Goal: Use online tool/utility: Utilize a website feature to perform a specific function

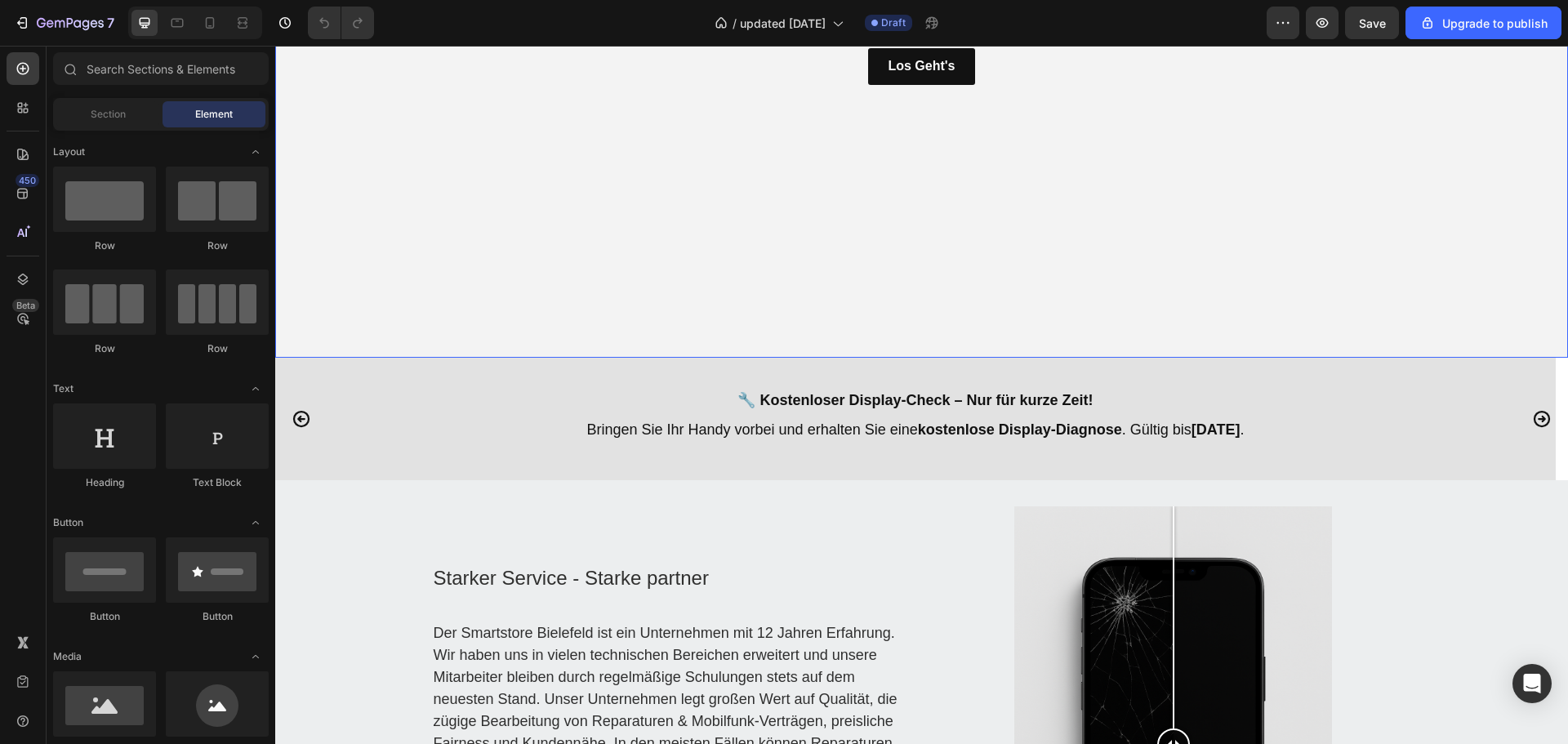
scroll to position [572, 0]
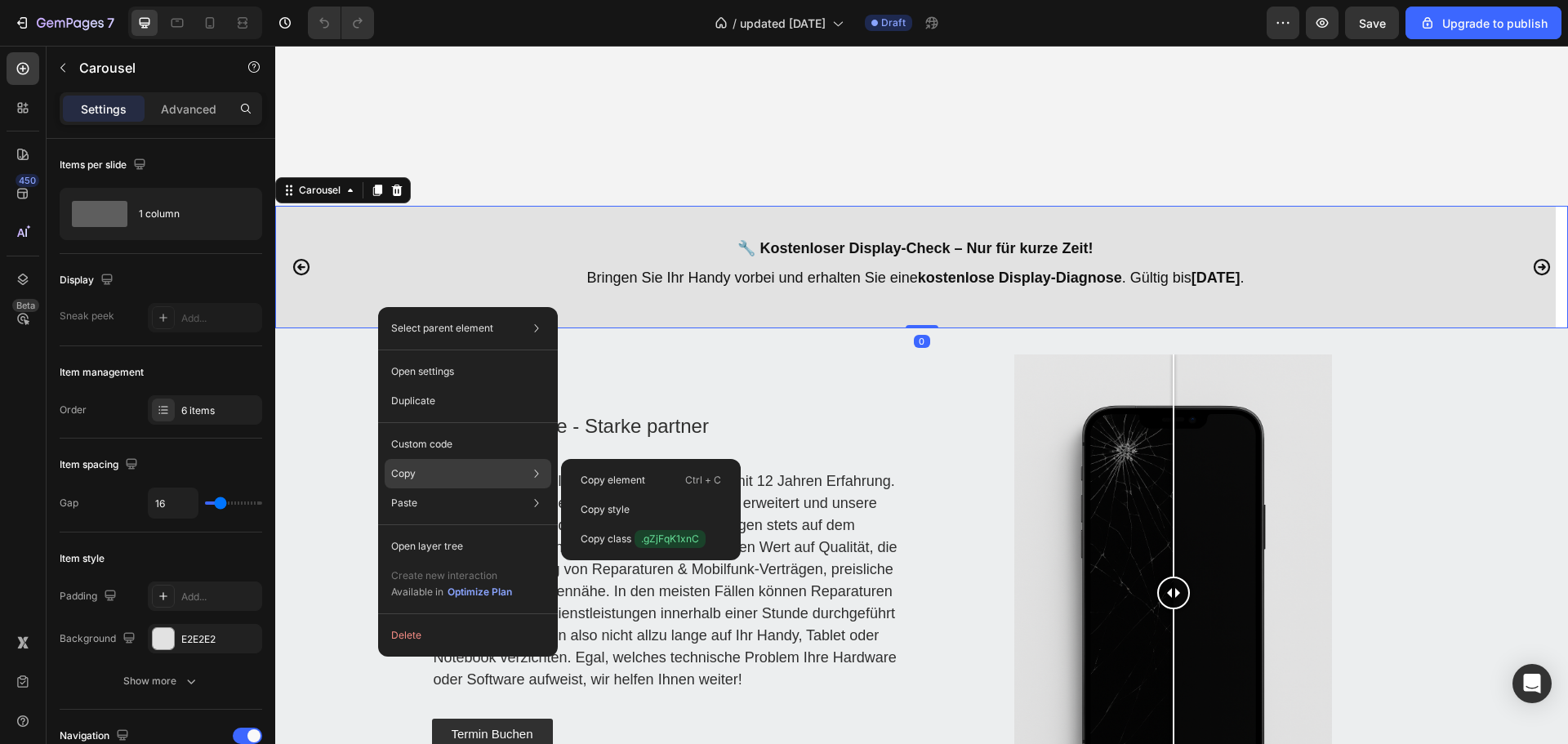
click at [409, 475] on p "Copy" at bounding box center [403, 474] width 24 height 15
click at [646, 495] on div "Copy element Ctrl + C" at bounding box center [650, 509] width 166 height 29
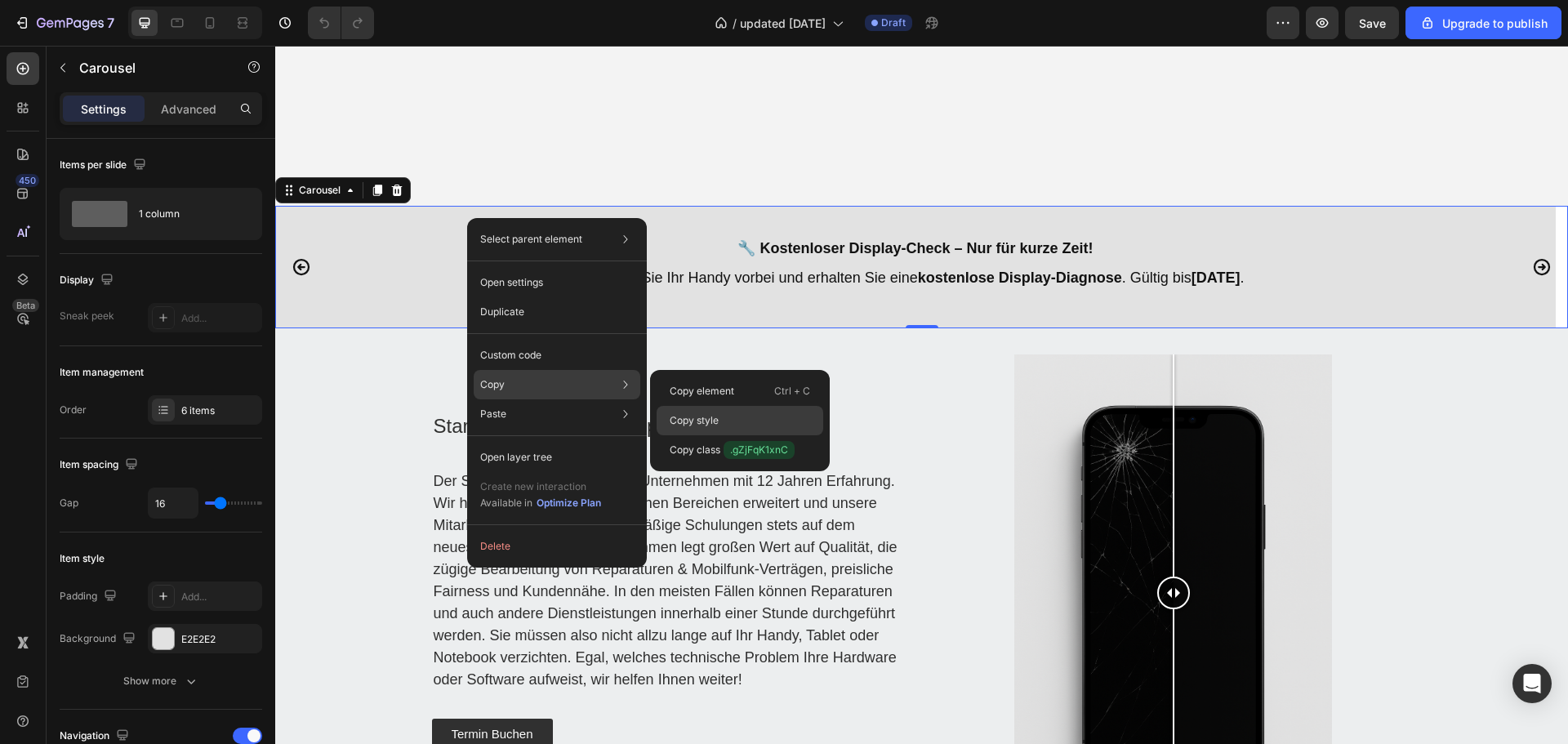
click at [690, 422] on p "Copy style" at bounding box center [694, 421] width 49 height 15
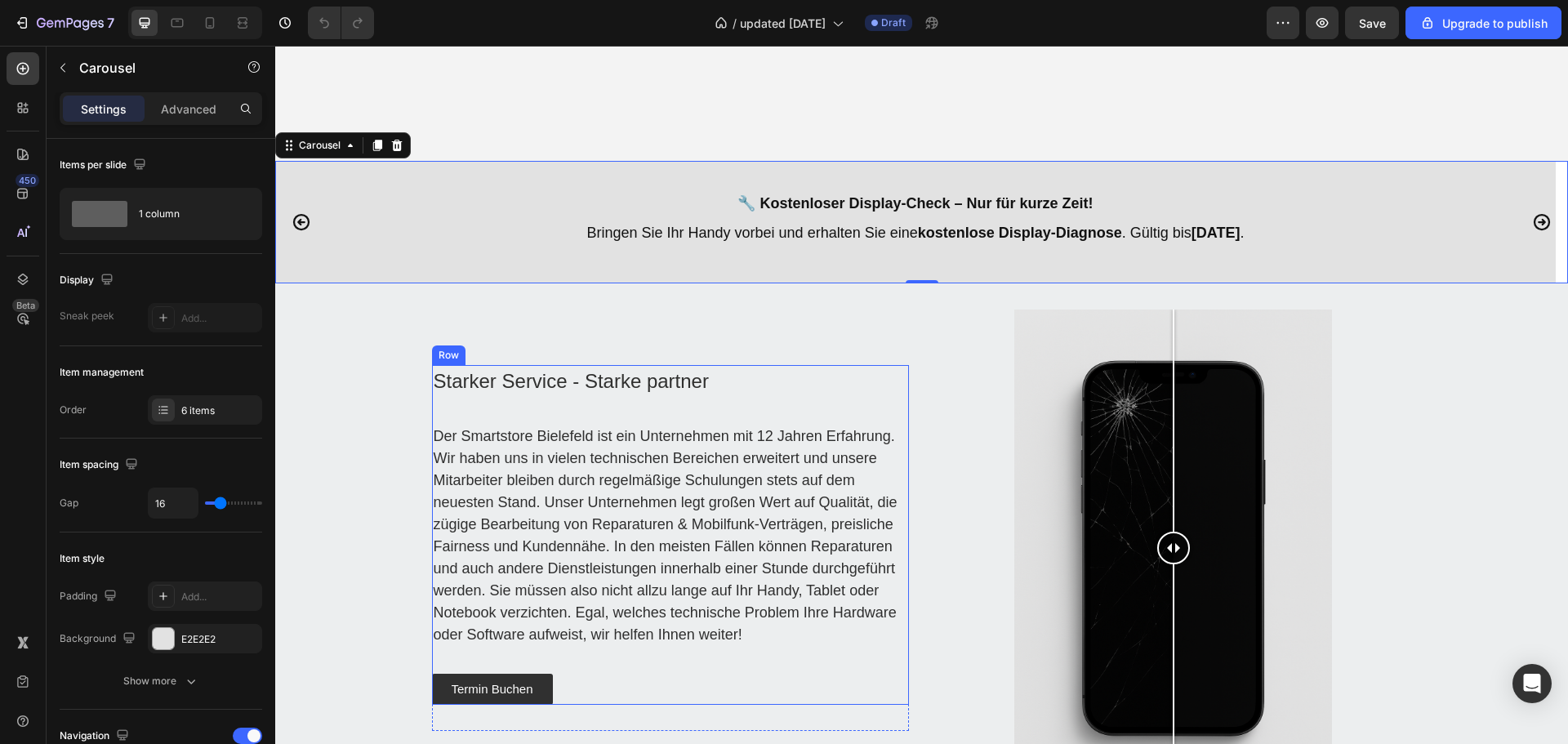
scroll to position [653, 0]
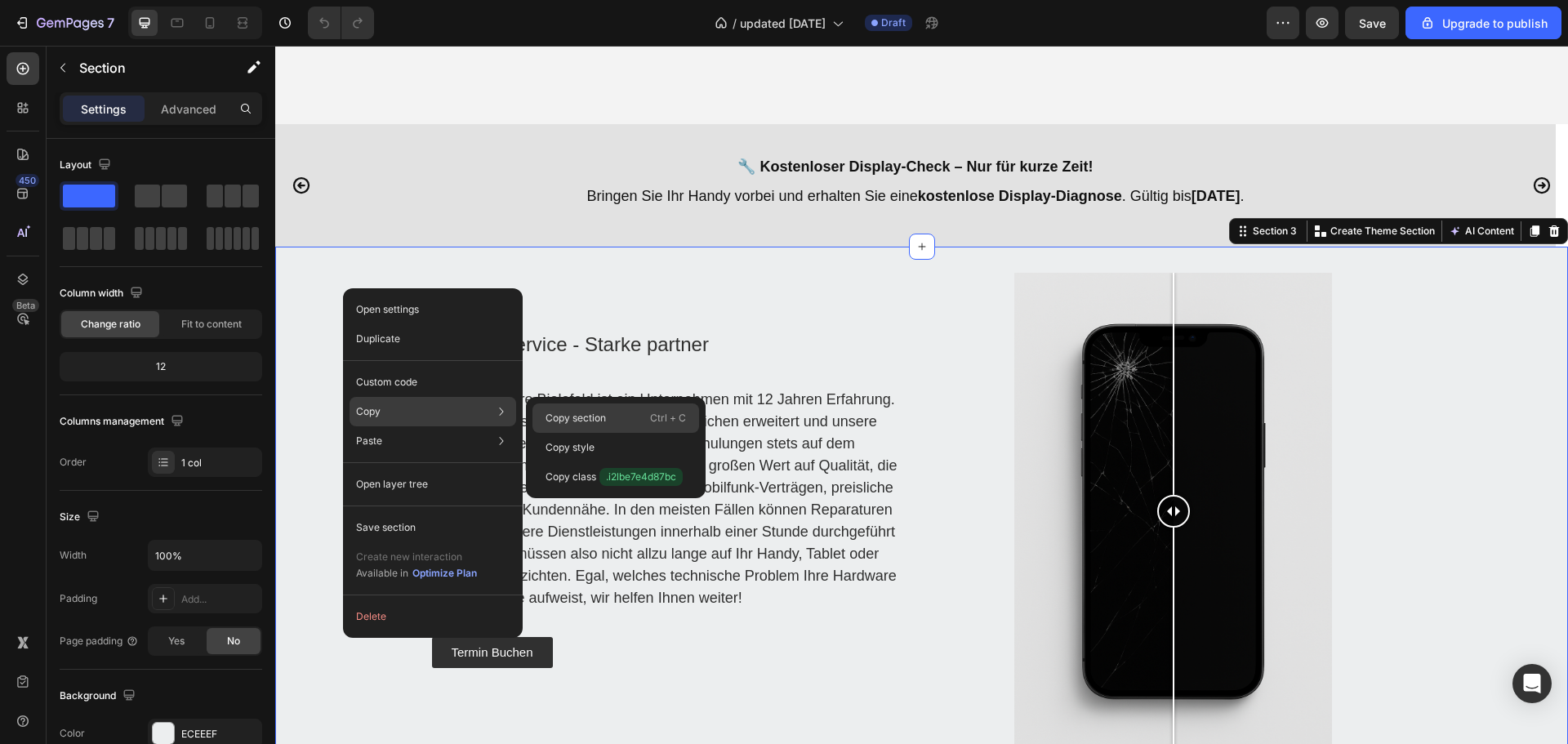
click at [597, 433] on div "Copy section Ctrl + C" at bounding box center [616, 447] width 166 height 29
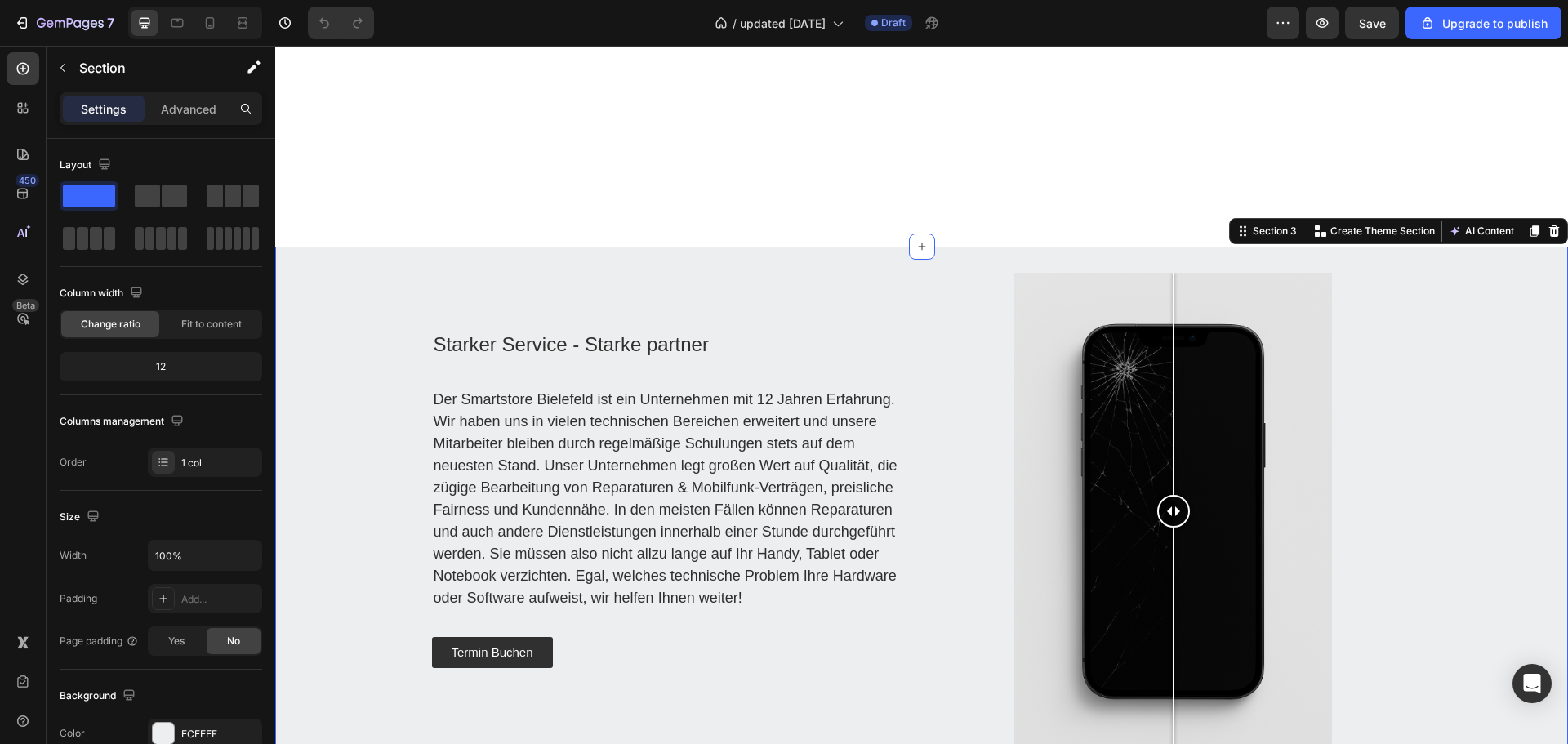
scroll to position [1062, 0]
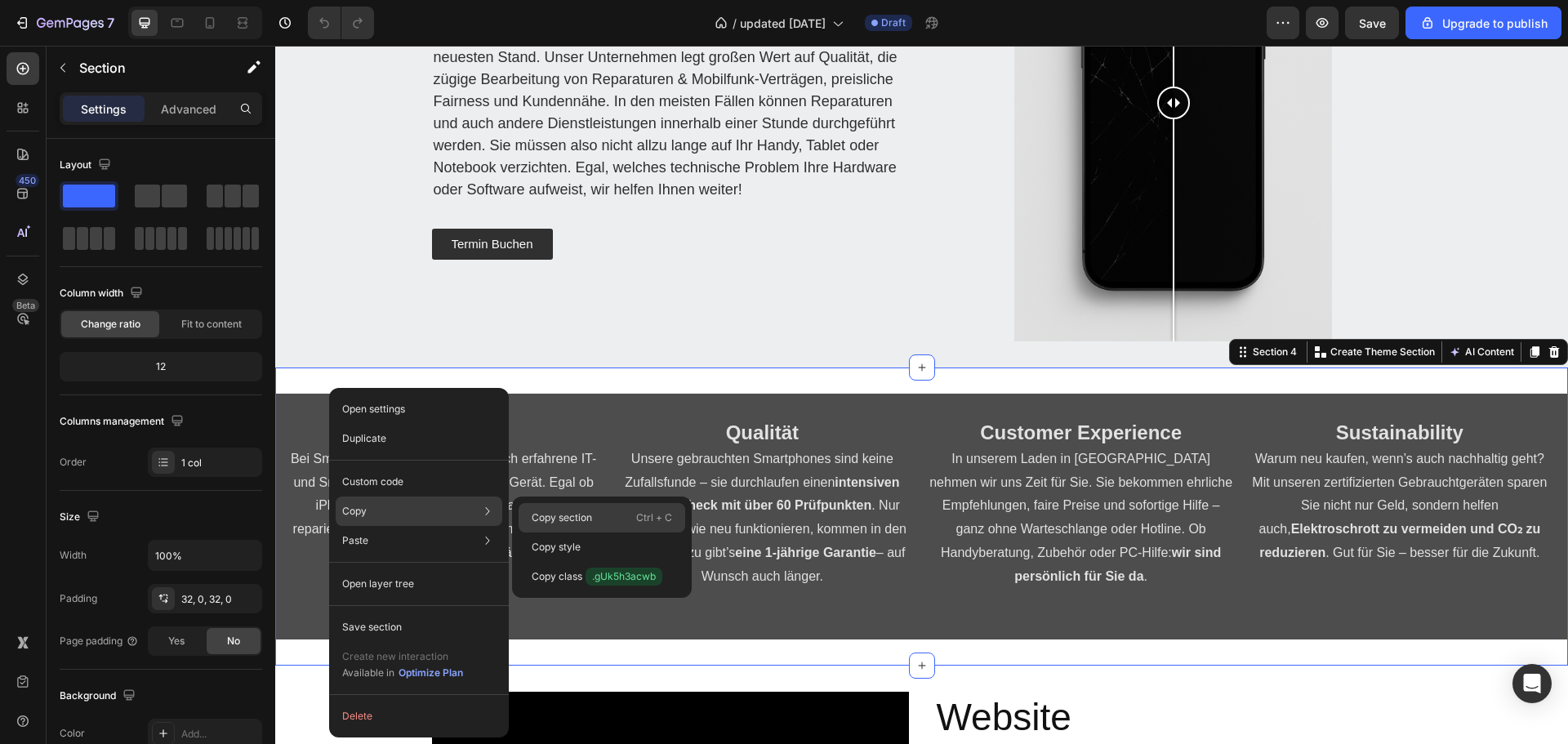
click at [581, 533] on div "Copy section Ctrl + C" at bounding box center [601, 547] width 166 height 29
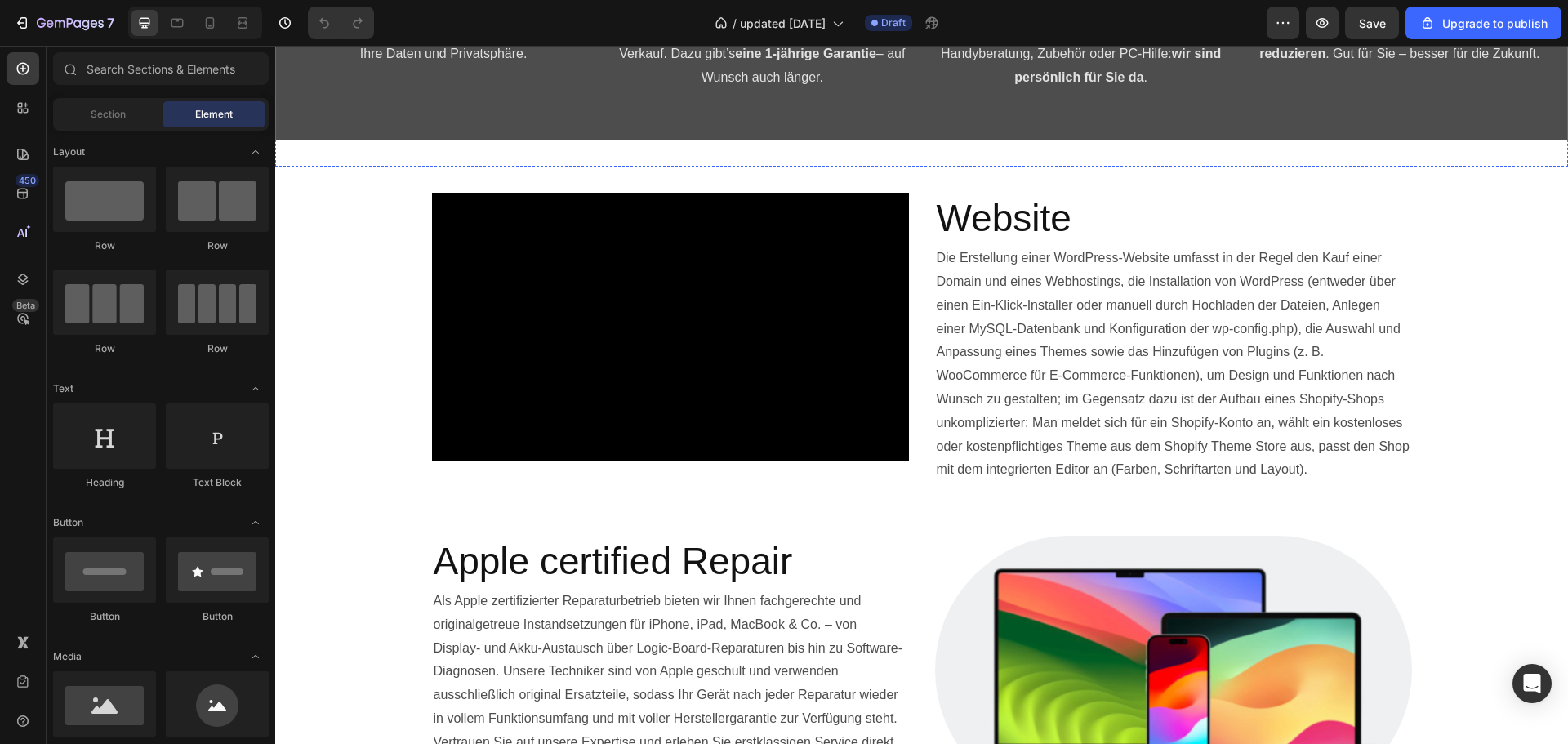
scroll to position [1471, 0]
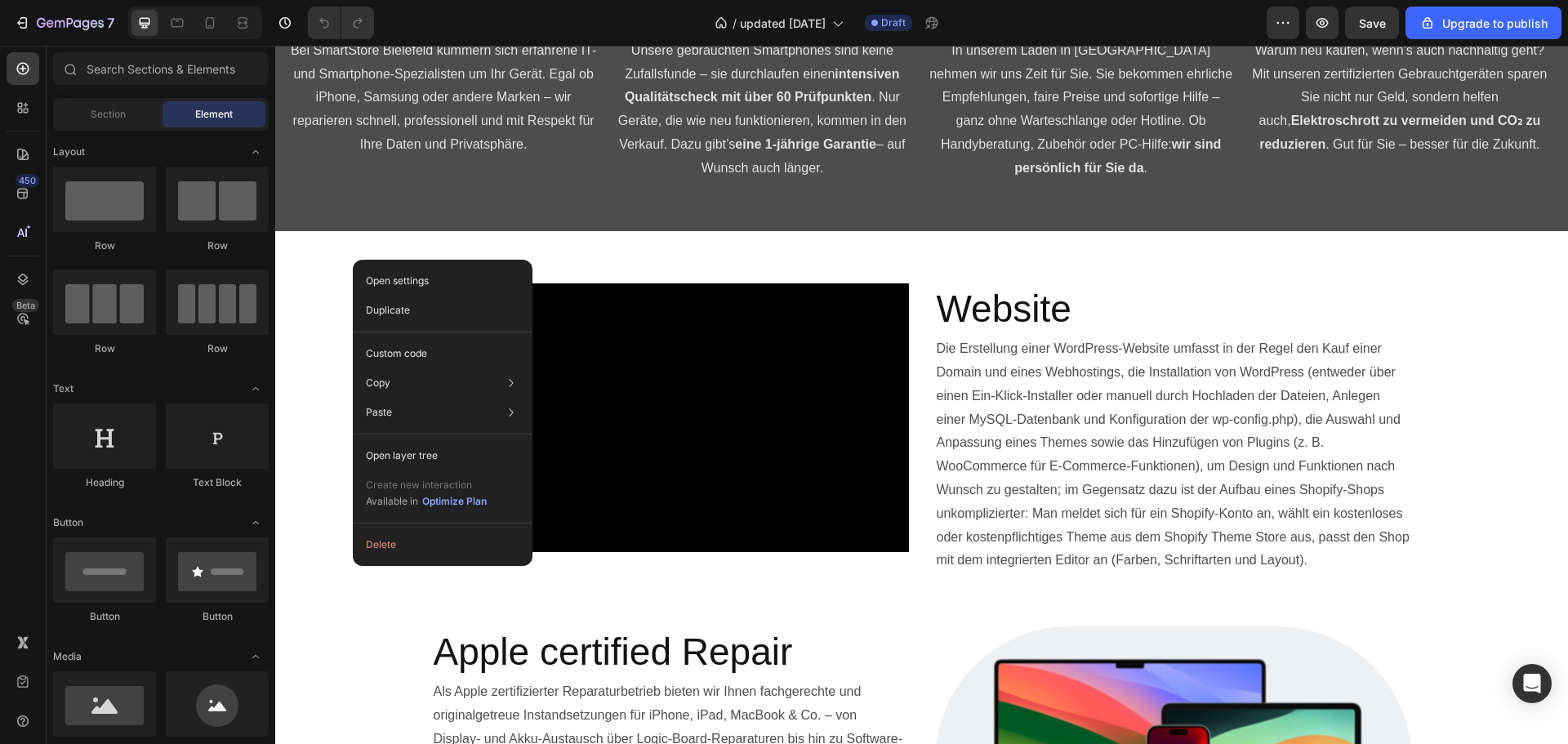
click at [310, 256] on div "Expertise Bei SmartStore Bielefeld kümmern sich erfahrene IT- und Smartphone-Sp…" at bounding box center [922, 108] width 1293 height 298
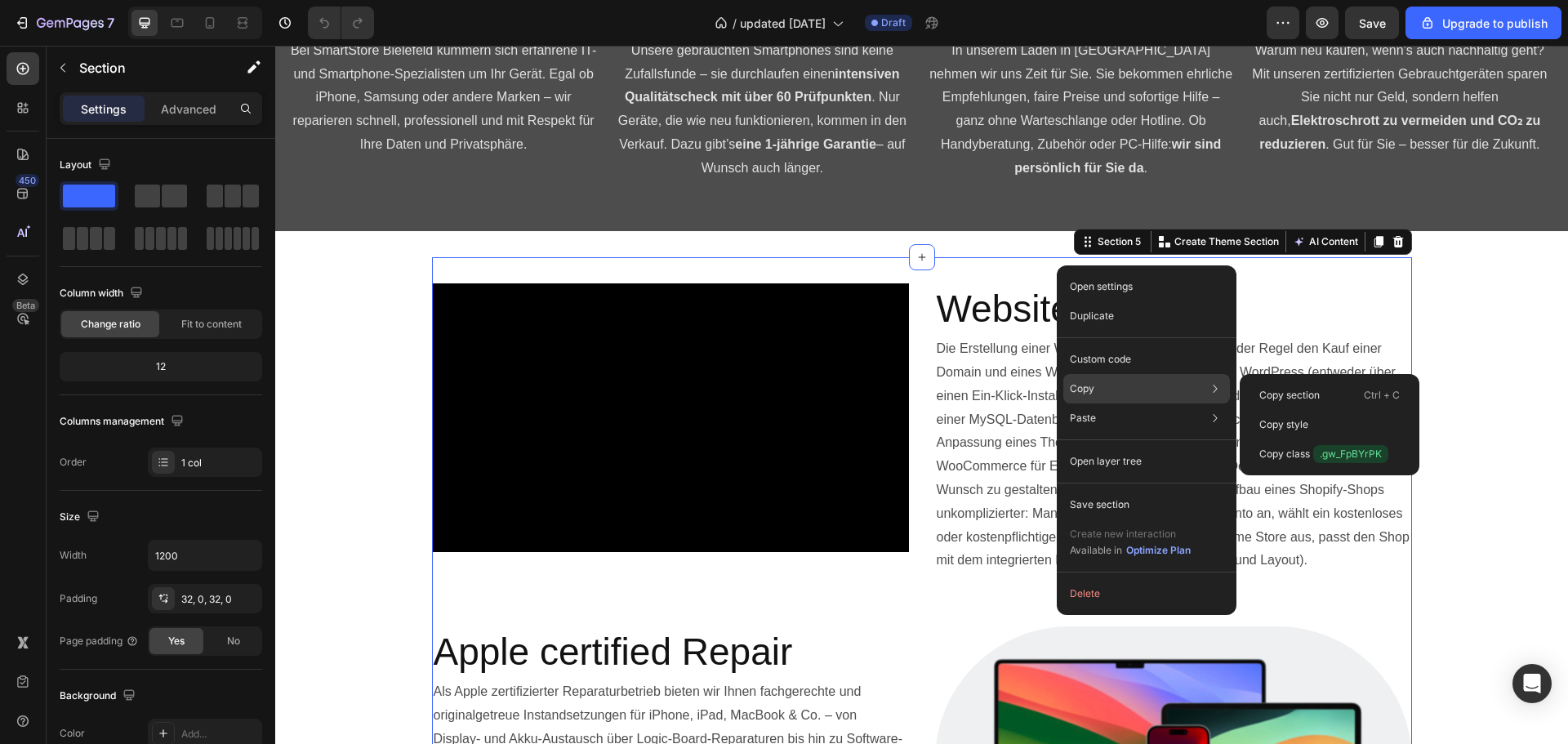
click at [1100, 393] on div "Copy Copy section Ctrl + C Copy style Copy class .gw_FpBYrPK" at bounding box center [1146, 389] width 166 height 29
click at [1274, 397] on p "Copy section" at bounding box center [1289, 395] width 61 height 15
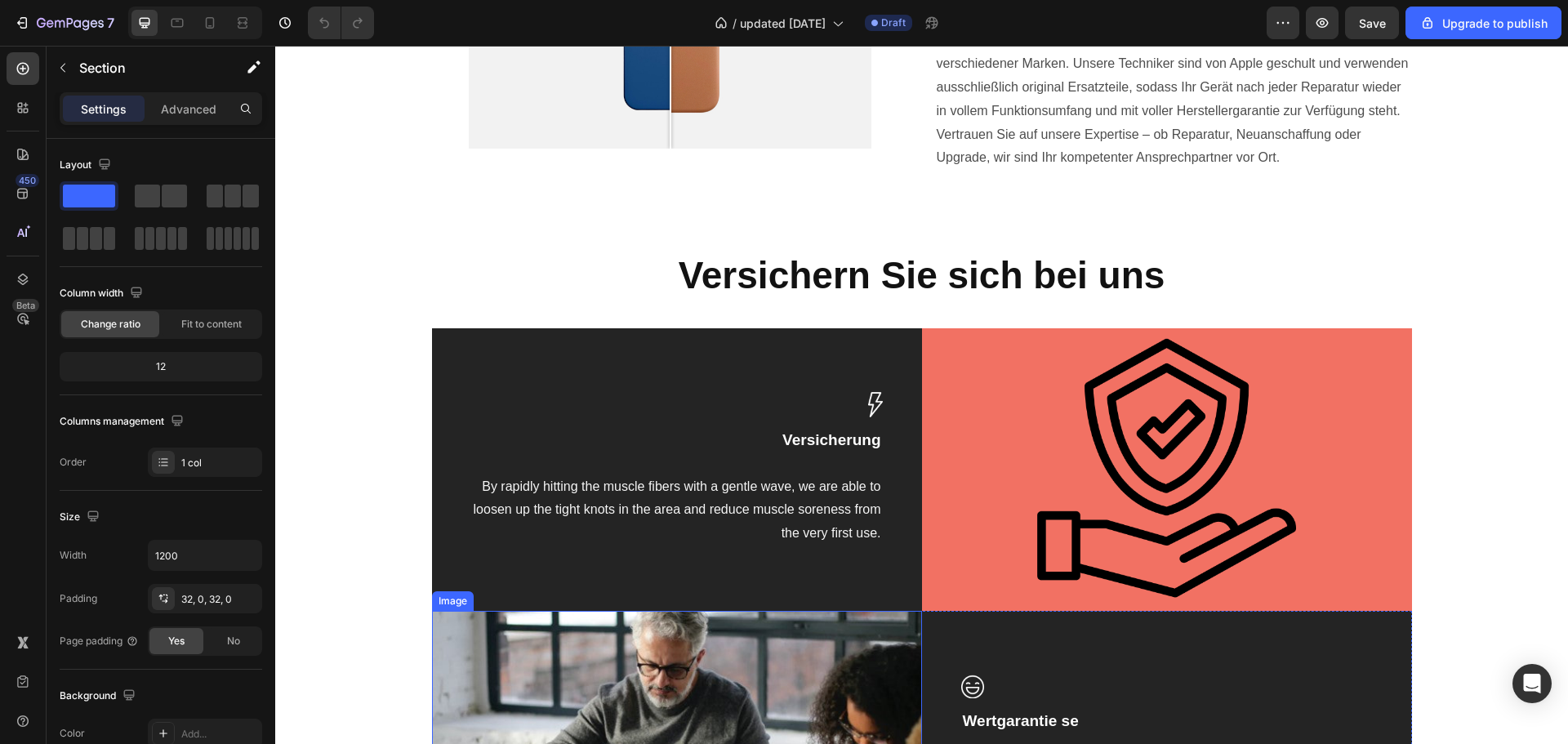
scroll to position [2532, 0]
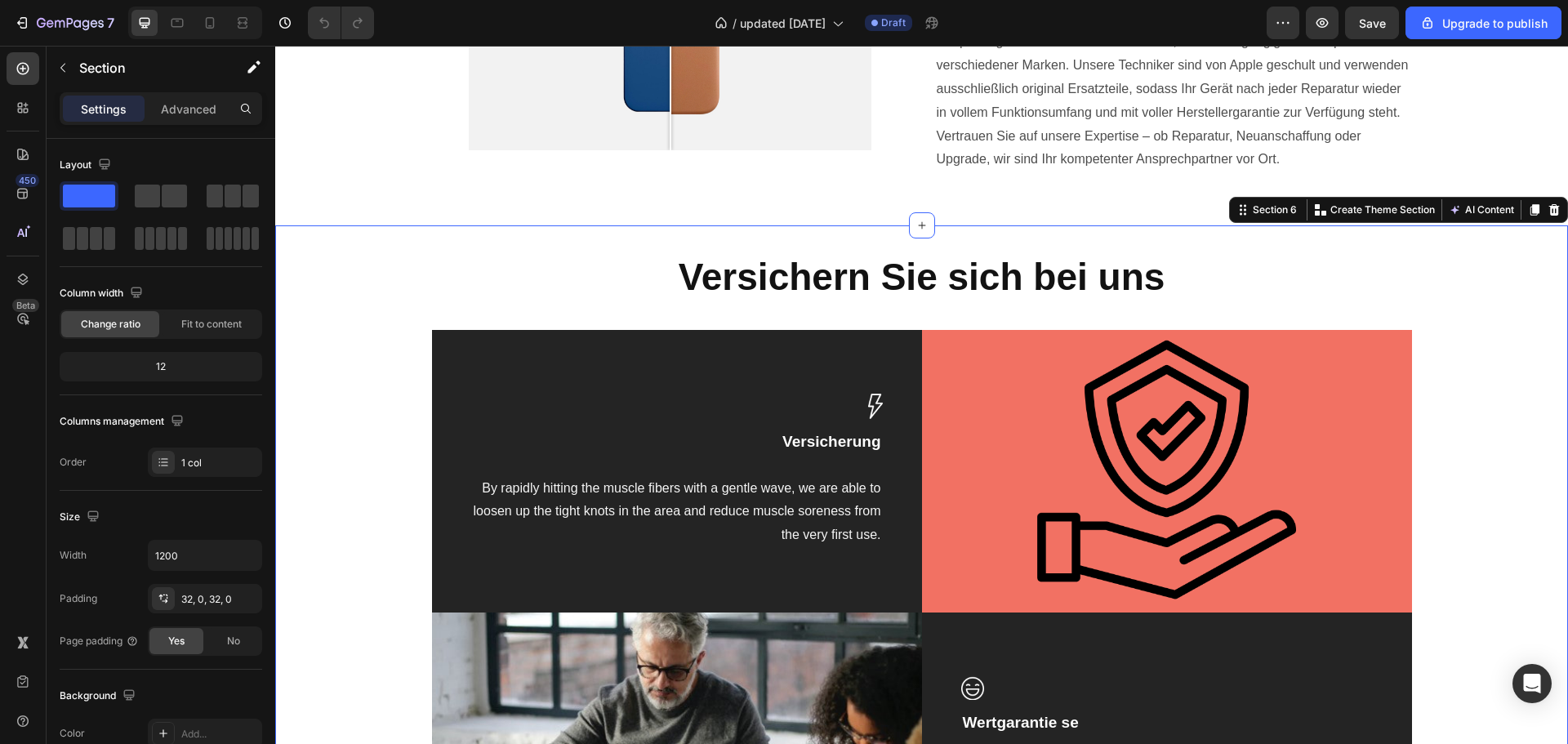
click at [516, 235] on div "Versichern Sie sich bei uns Heading Image Versicherung Text block By rapidly hi…" at bounding box center [922, 585] width 1293 height 720
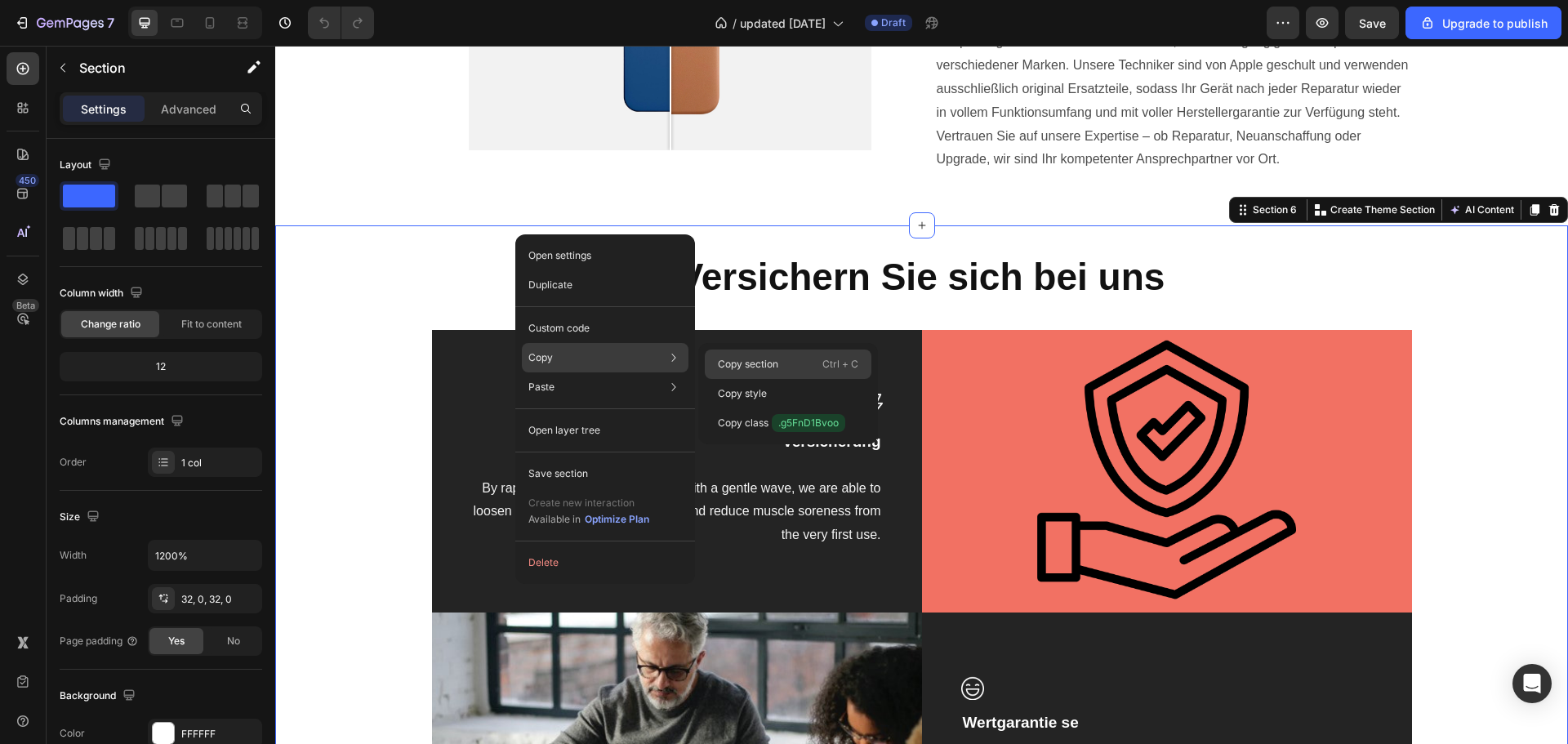
click at [730, 357] on p "Copy section" at bounding box center [748, 365] width 61 height 15
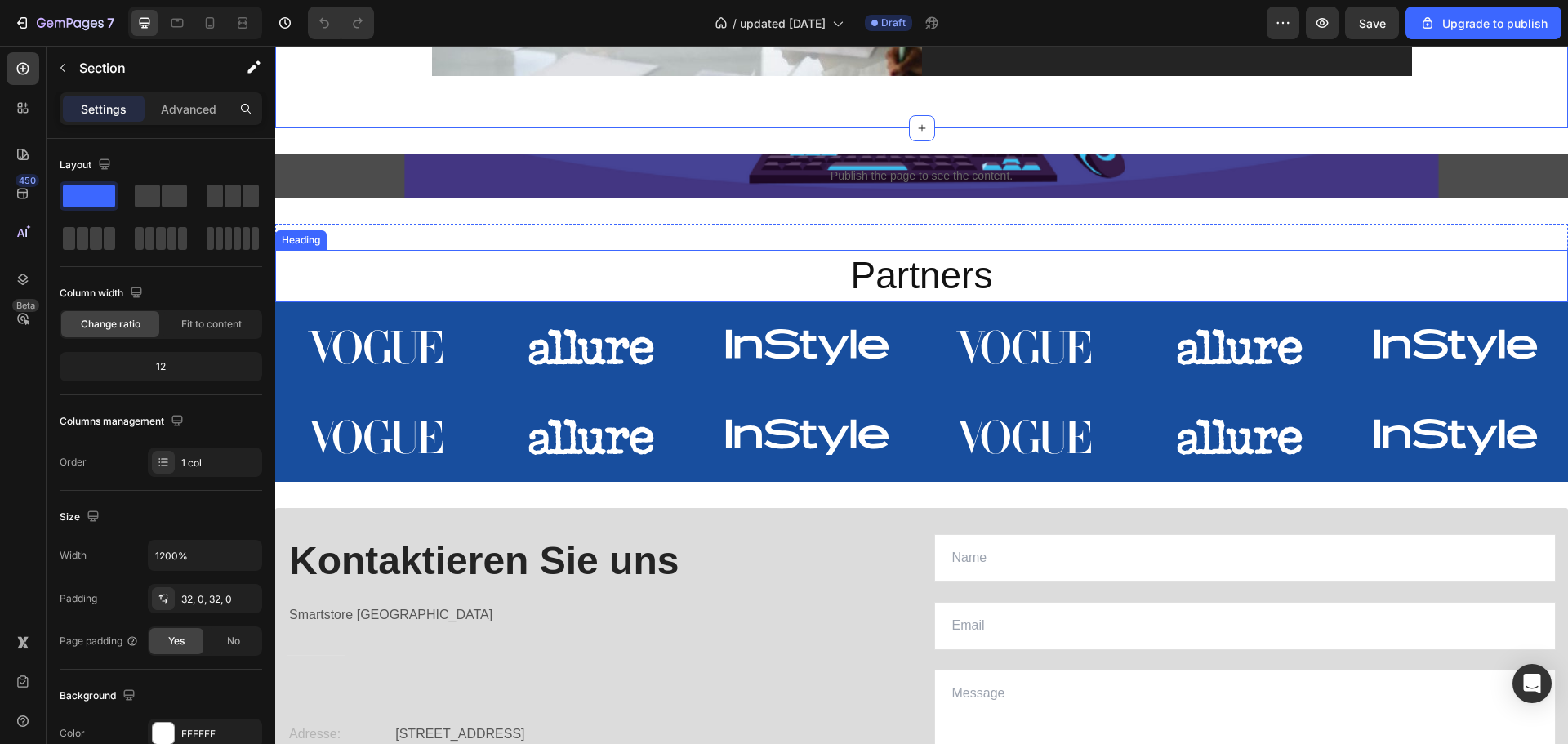
scroll to position [3267, 0]
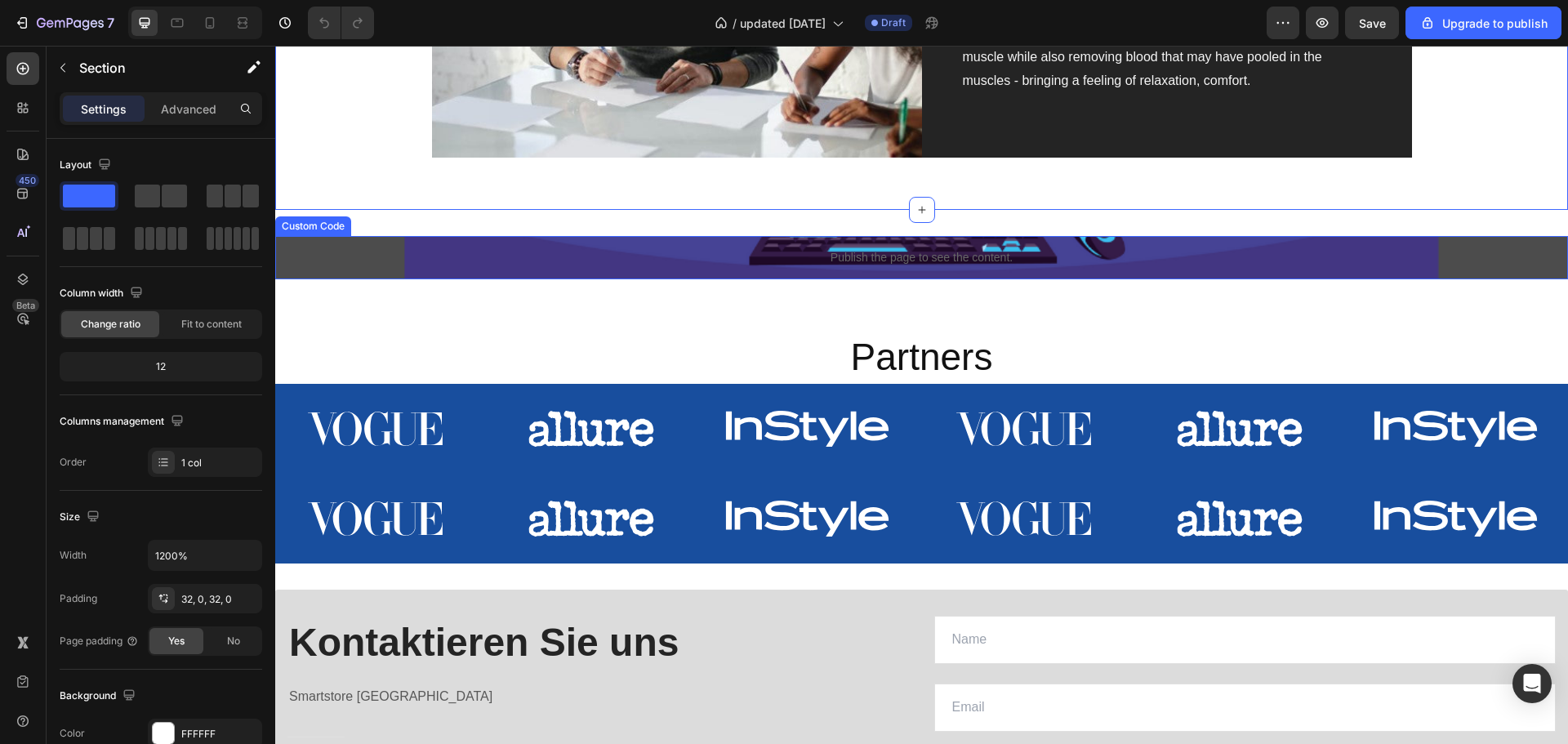
click at [647, 249] on p "Publish the page to see the content." at bounding box center [922, 257] width 1293 height 17
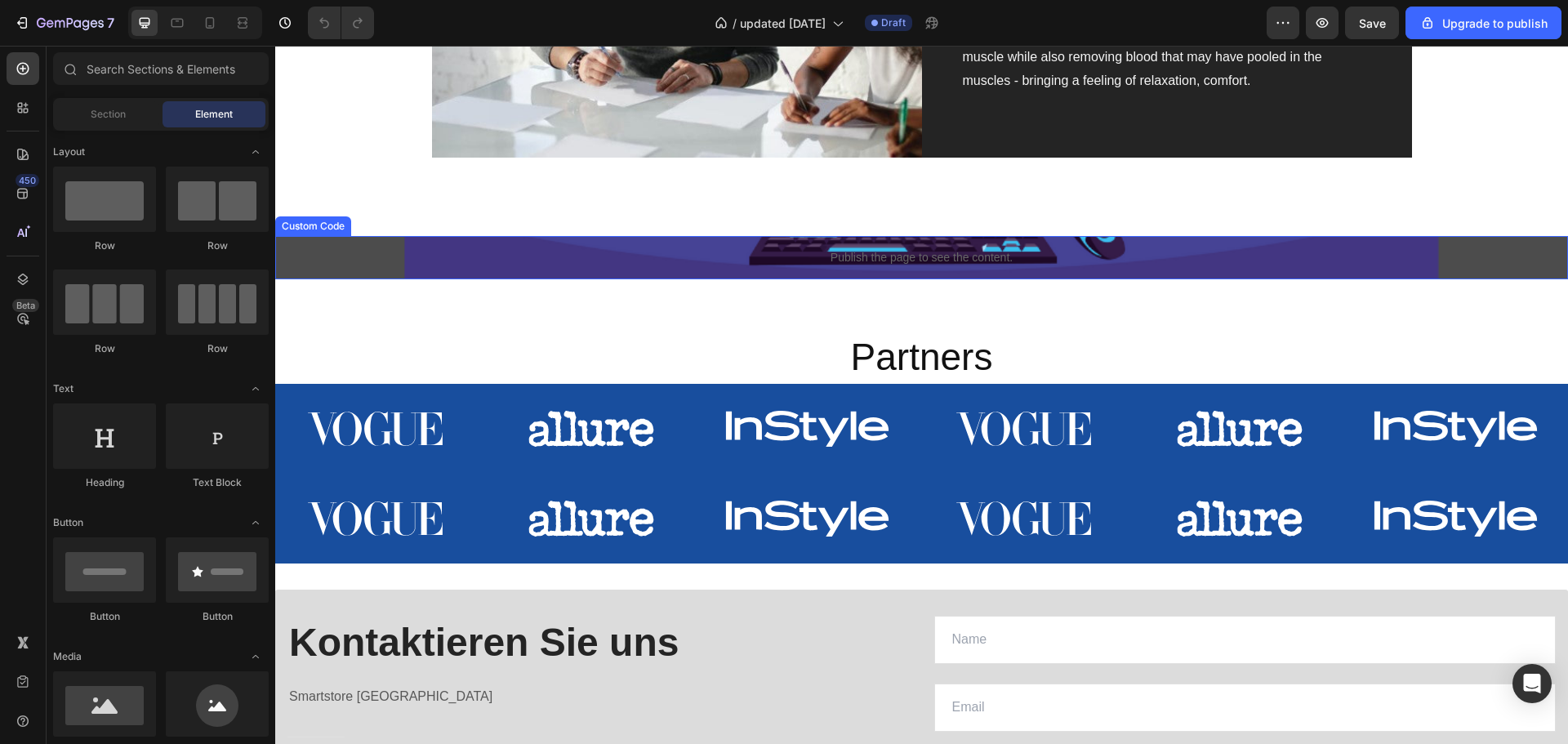
click at [581, 260] on p "Publish the page to see the content." at bounding box center [922, 257] width 1293 height 17
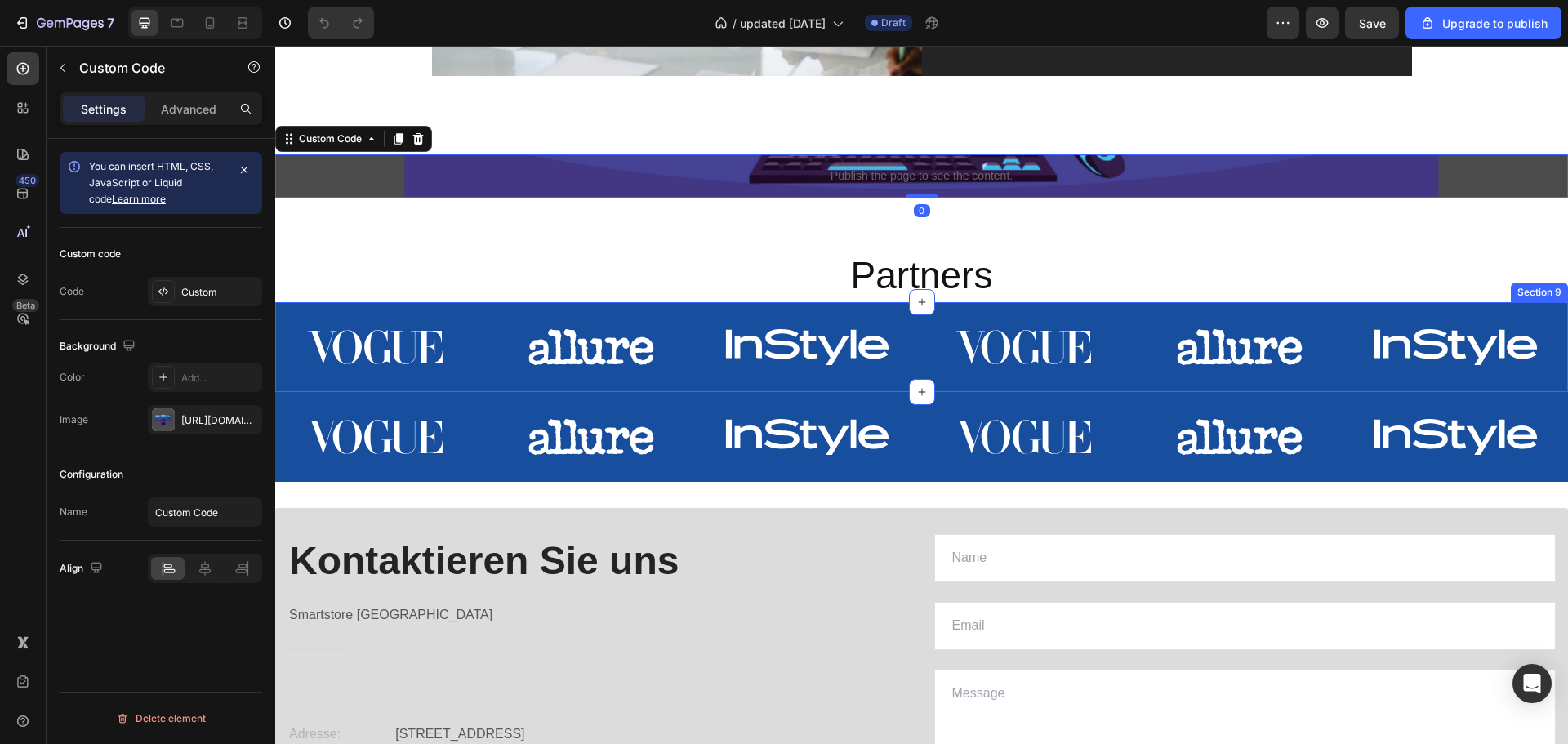
scroll to position [3430, 0]
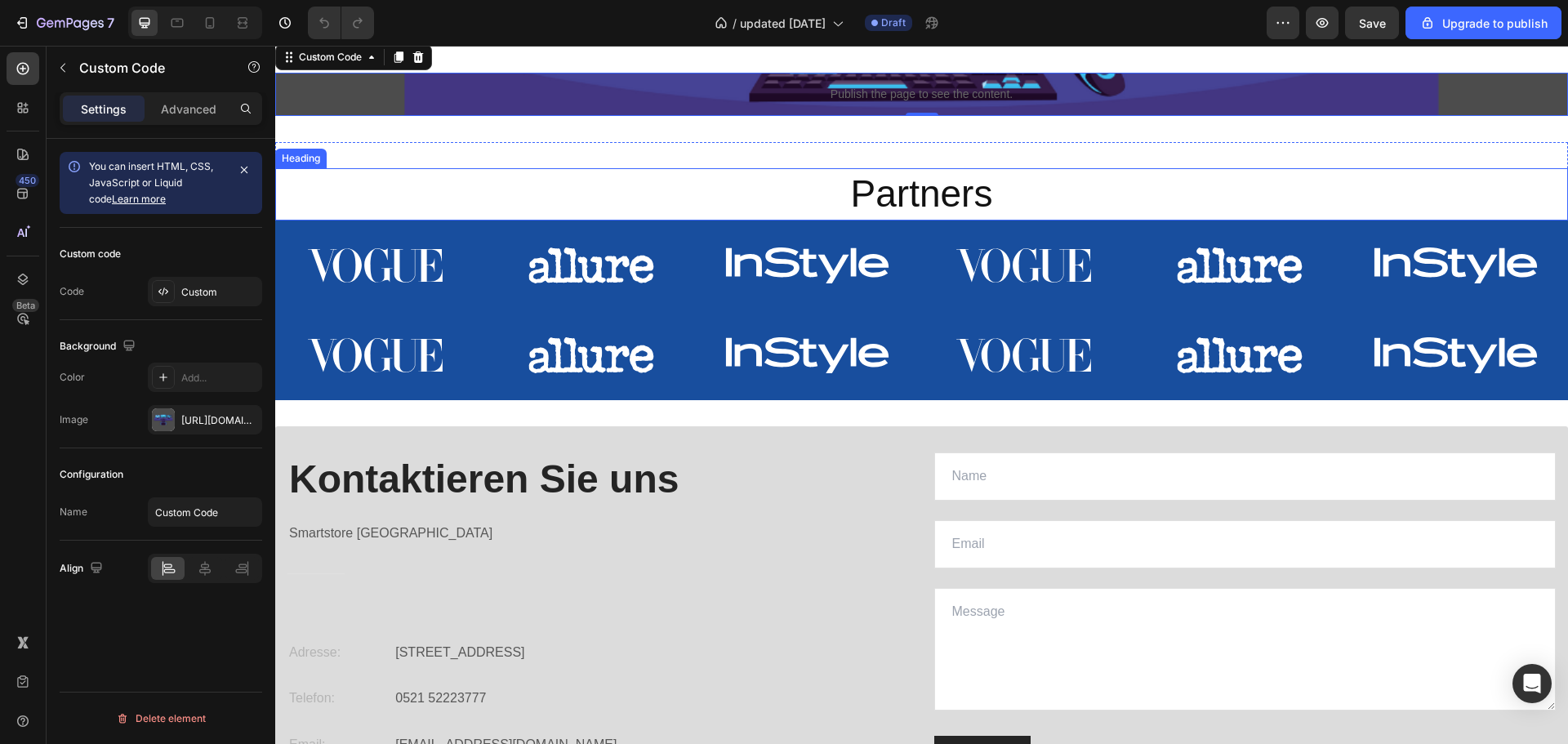
click at [662, 205] on h2 "Partners" at bounding box center [922, 194] width 1293 height 52
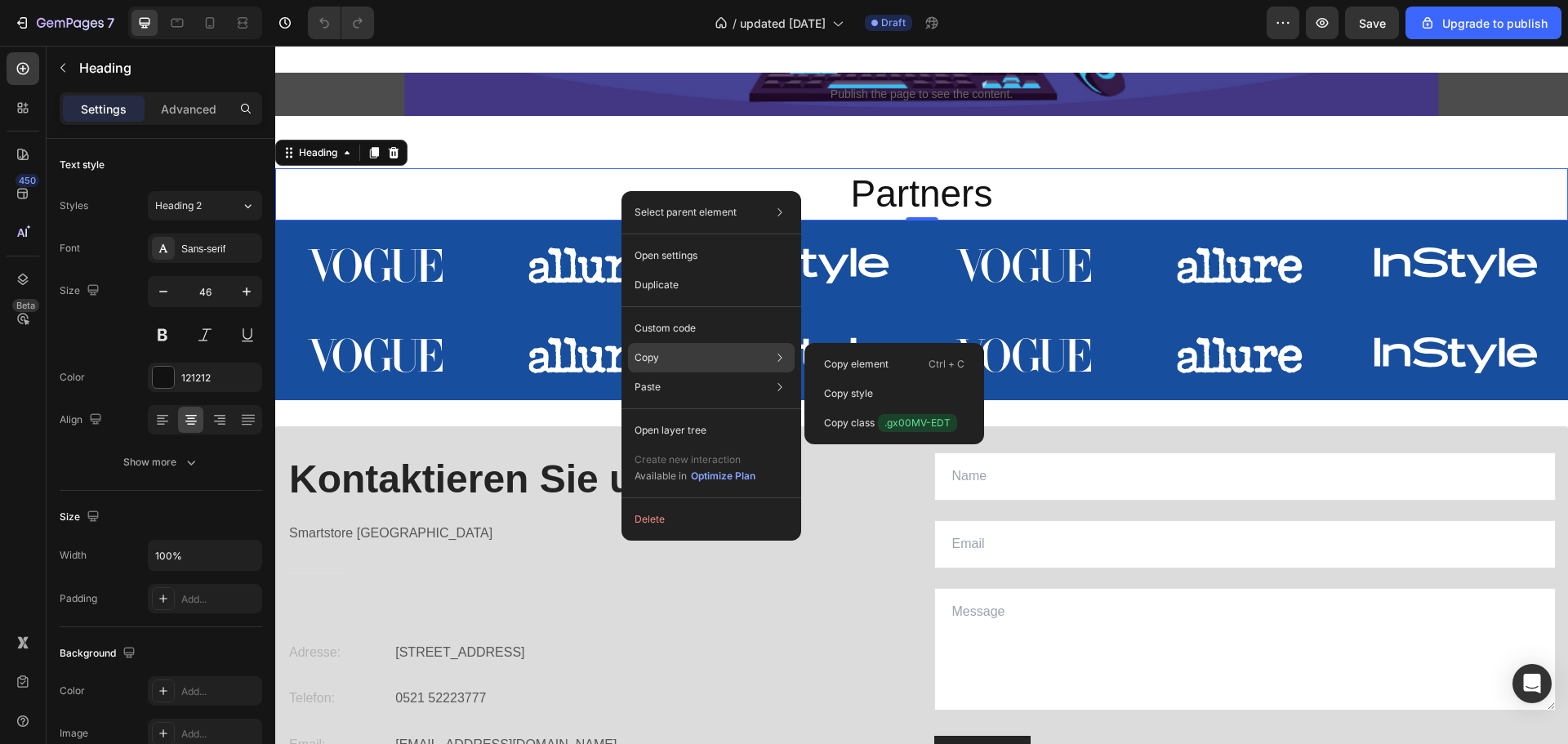
click at [655, 350] on div "Copy Copy element Ctrl + C Copy style Copy class .gx00MV-EDT" at bounding box center [711, 357] width 166 height 29
click at [863, 365] on p "Copy element" at bounding box center [856, 365] width 65 height 15
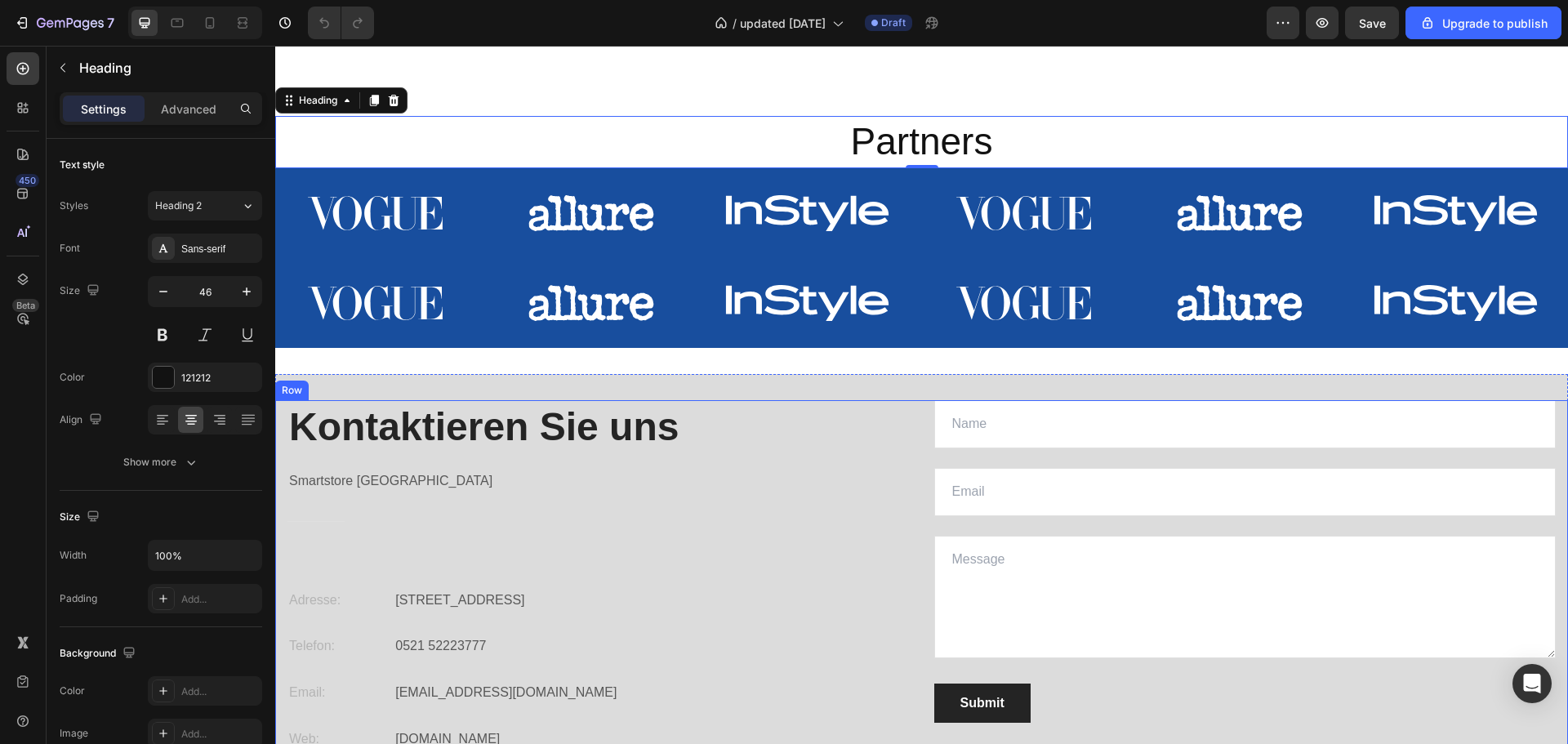
scroll to position [3513, 0]
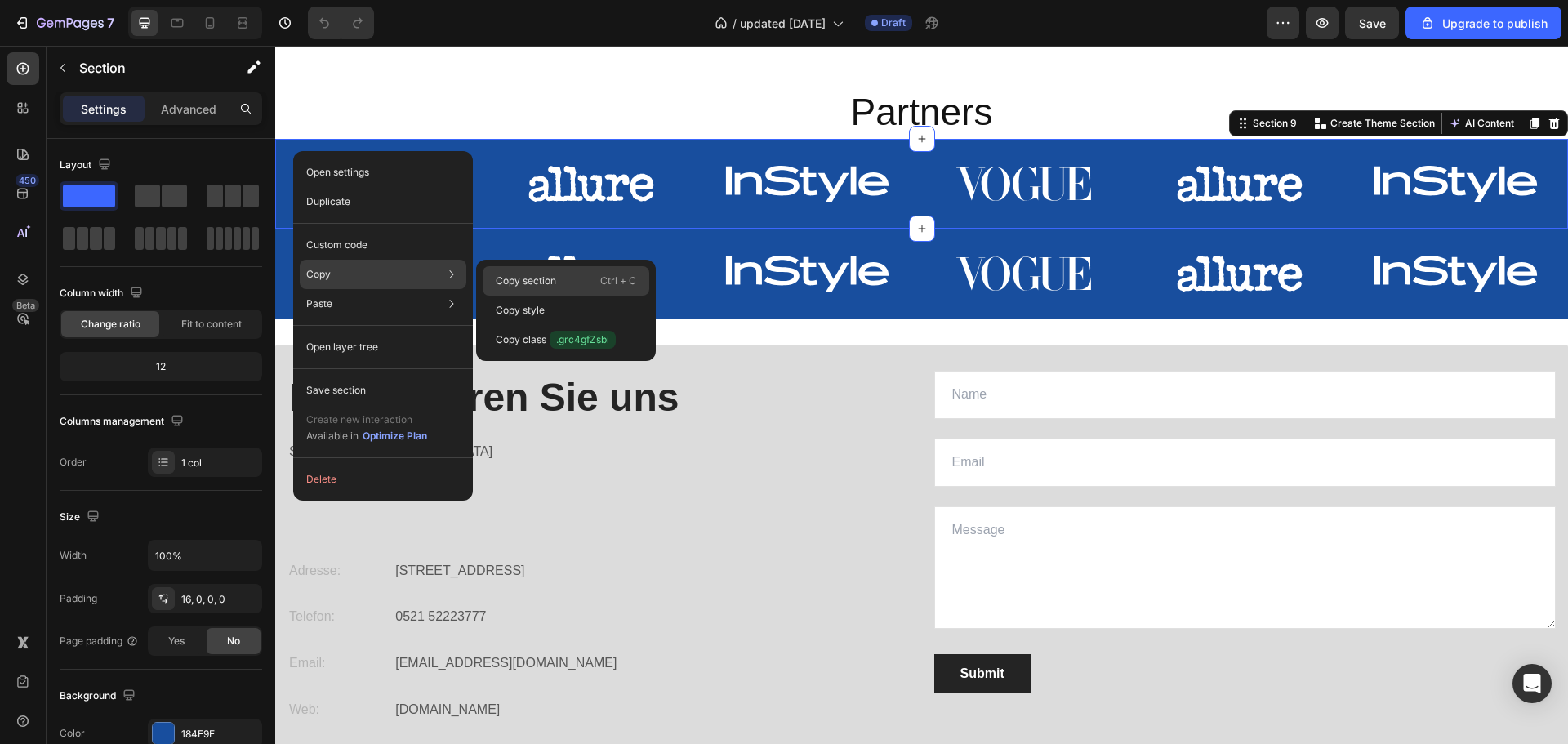
click at [523, 276] on p "Copy section" at bounding box center [526, 281] width 61 height 15
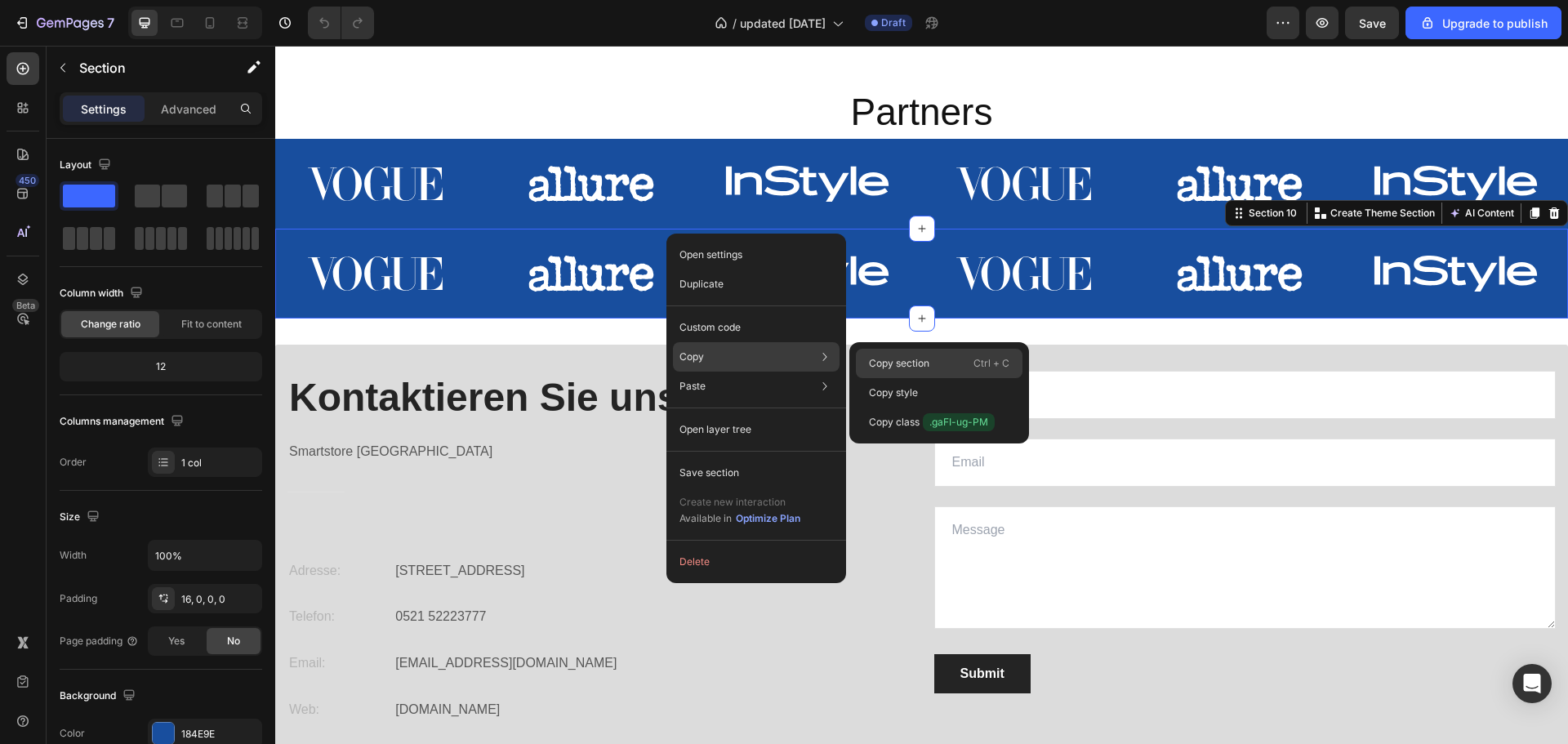
click at [891, 378] on div "Copy section Ctrl + C" at bounding box center [939, 392] width 166 height 29
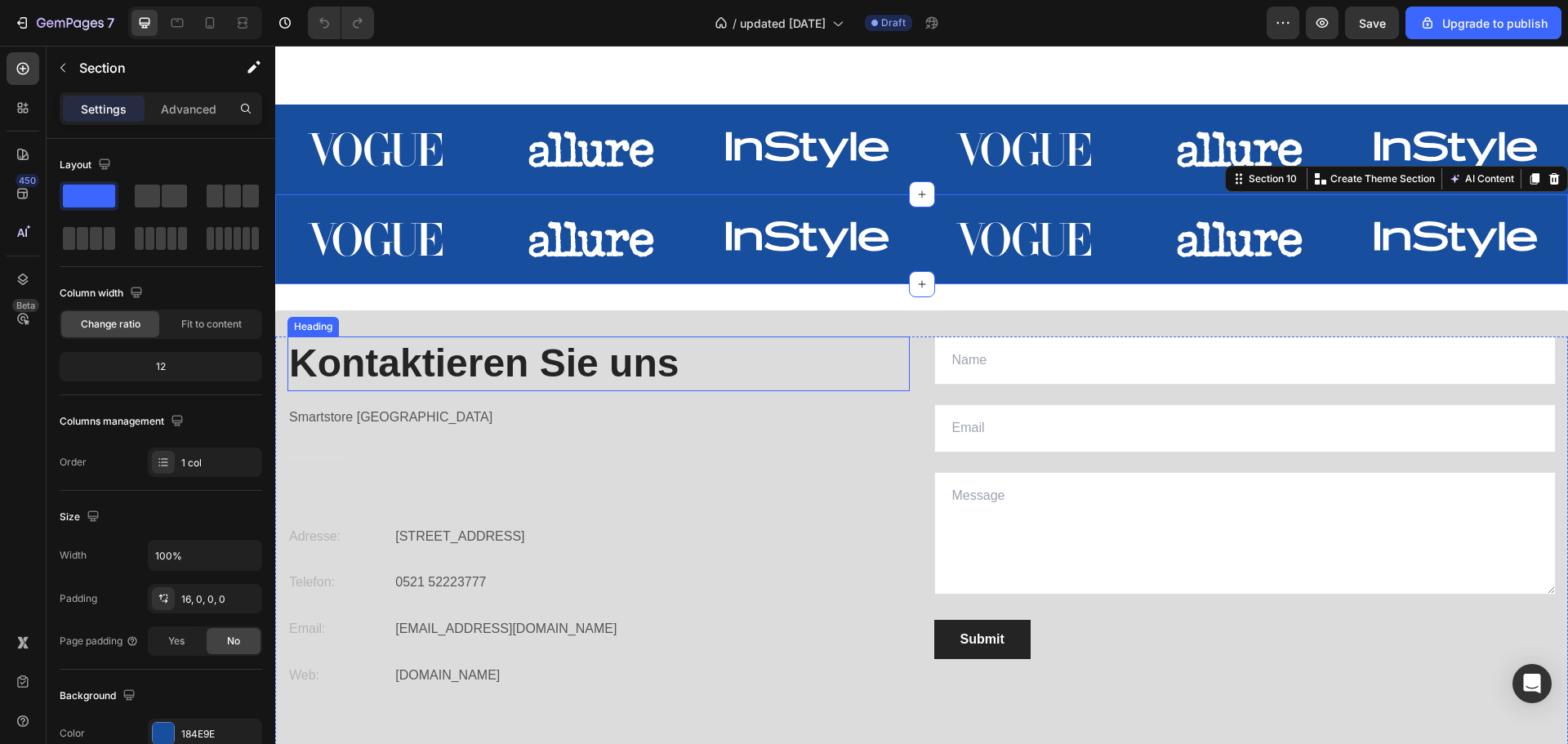
scroll to position [3676, 0]
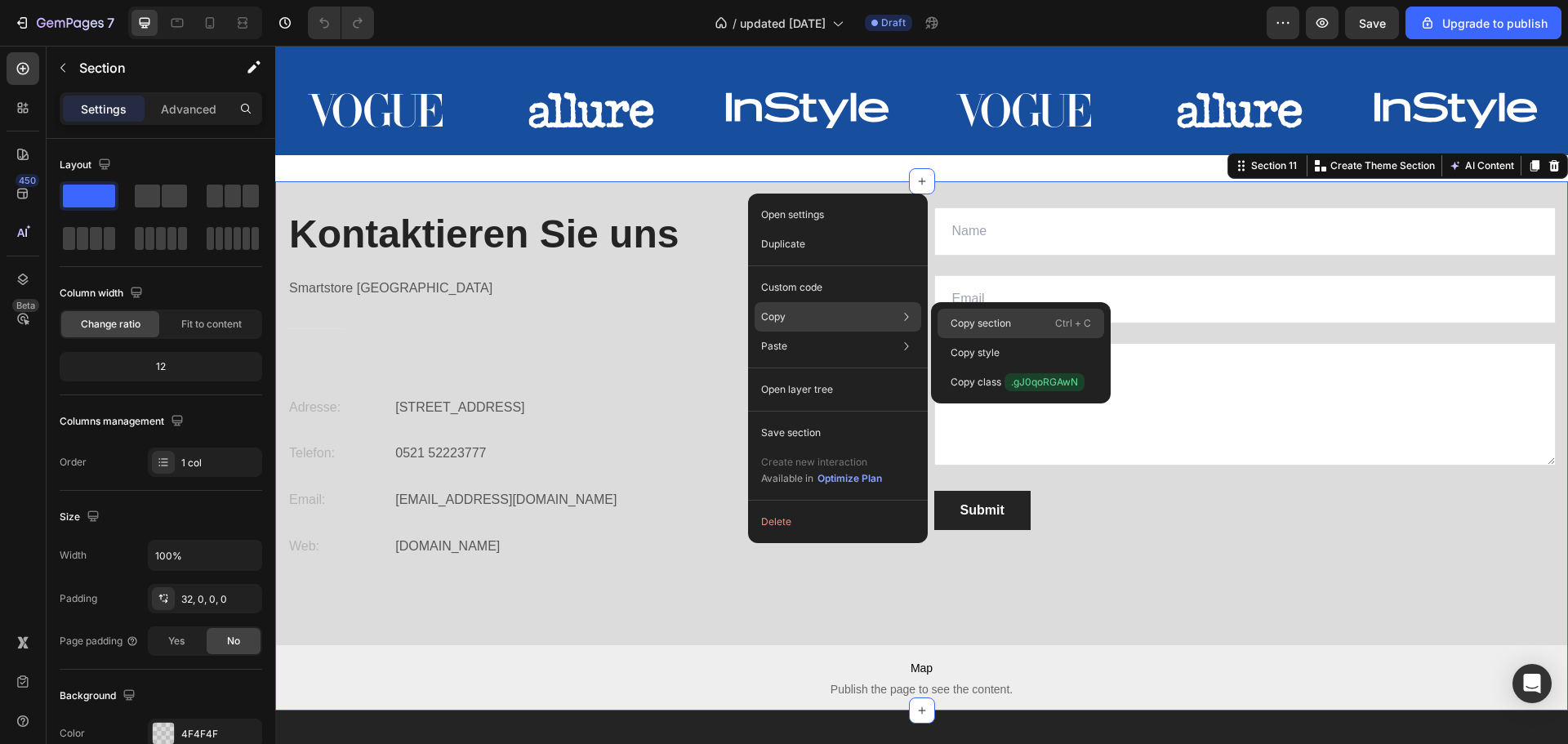
click at [982, 326] on p "Copy section" at bounding box center [981, 324] width 61 height 15
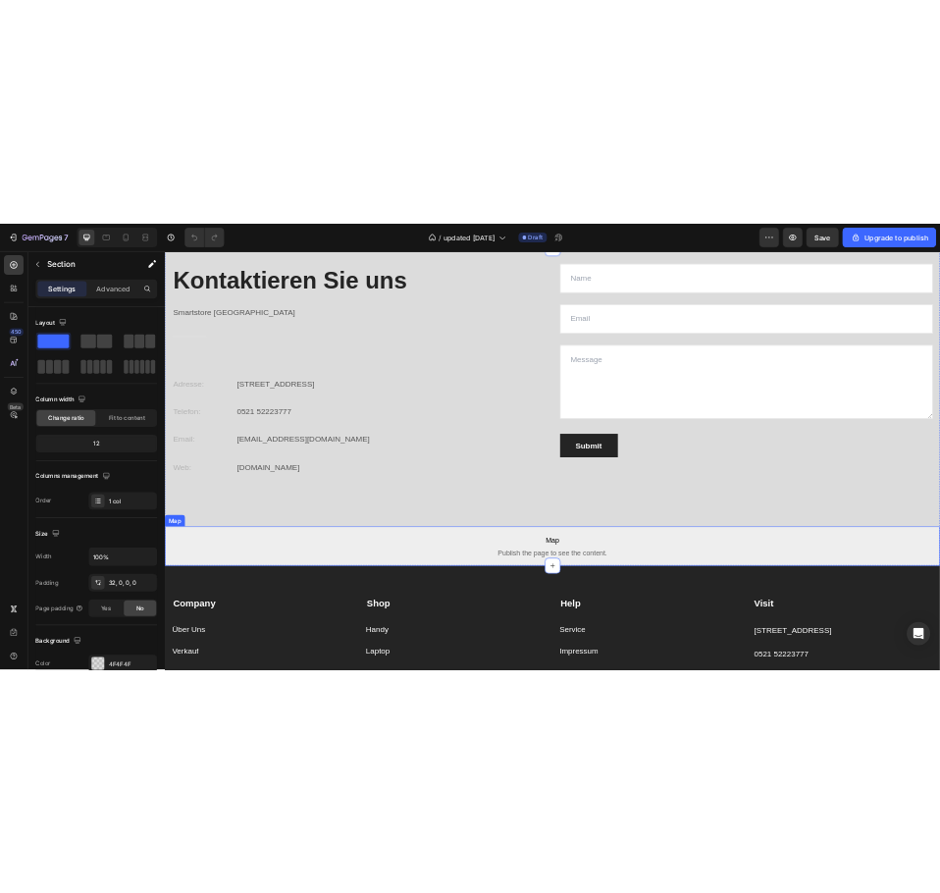
scroll to position [5077, 0]
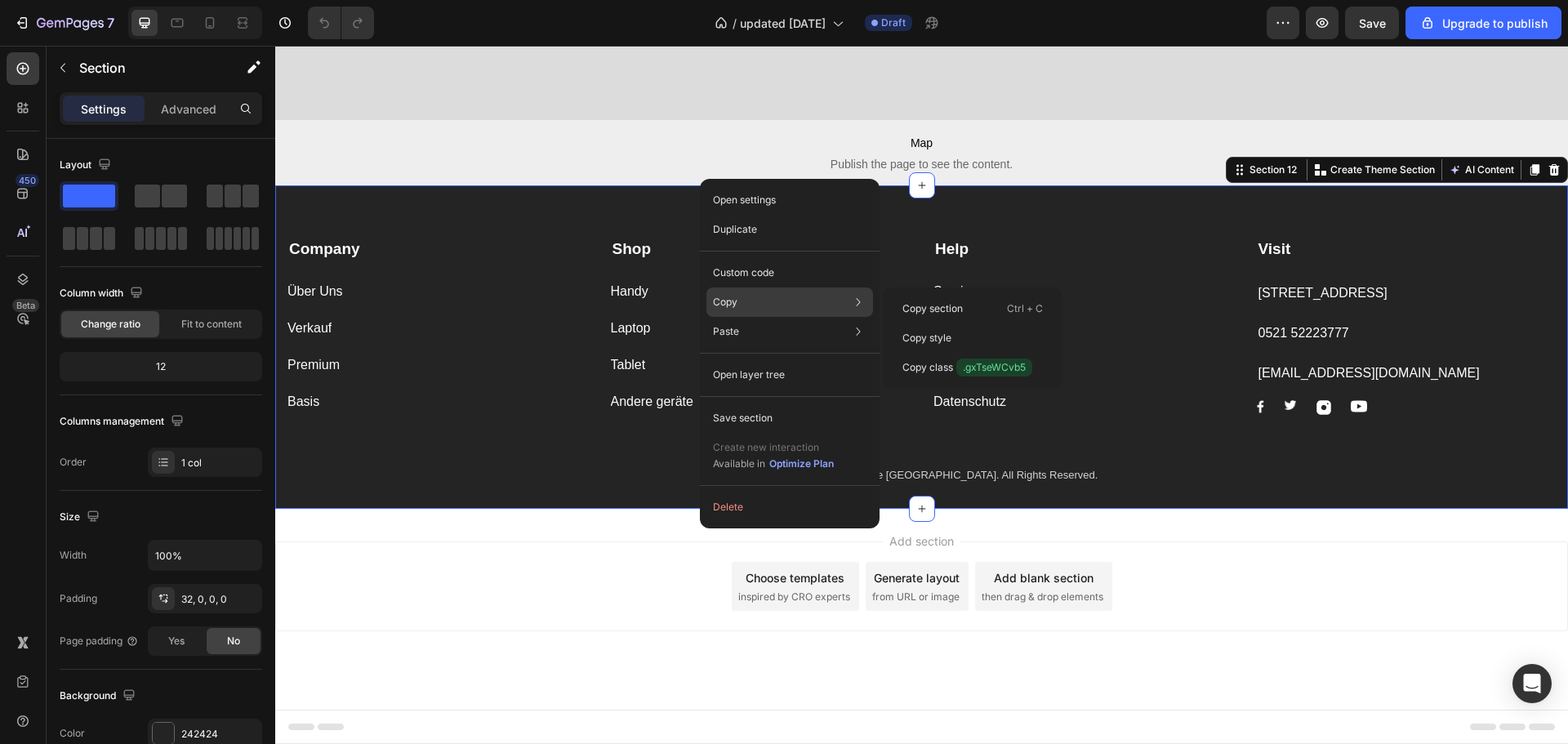
click at [752, 290] on div "Copy Copy section Ctrl + C Copy style Copy class .gxTseWCvb5" at bounding box center [789, 302] width 166 height 29
click at [937, 315] on p "Copy section" at bounding box center [932, 309] width 61 height 15
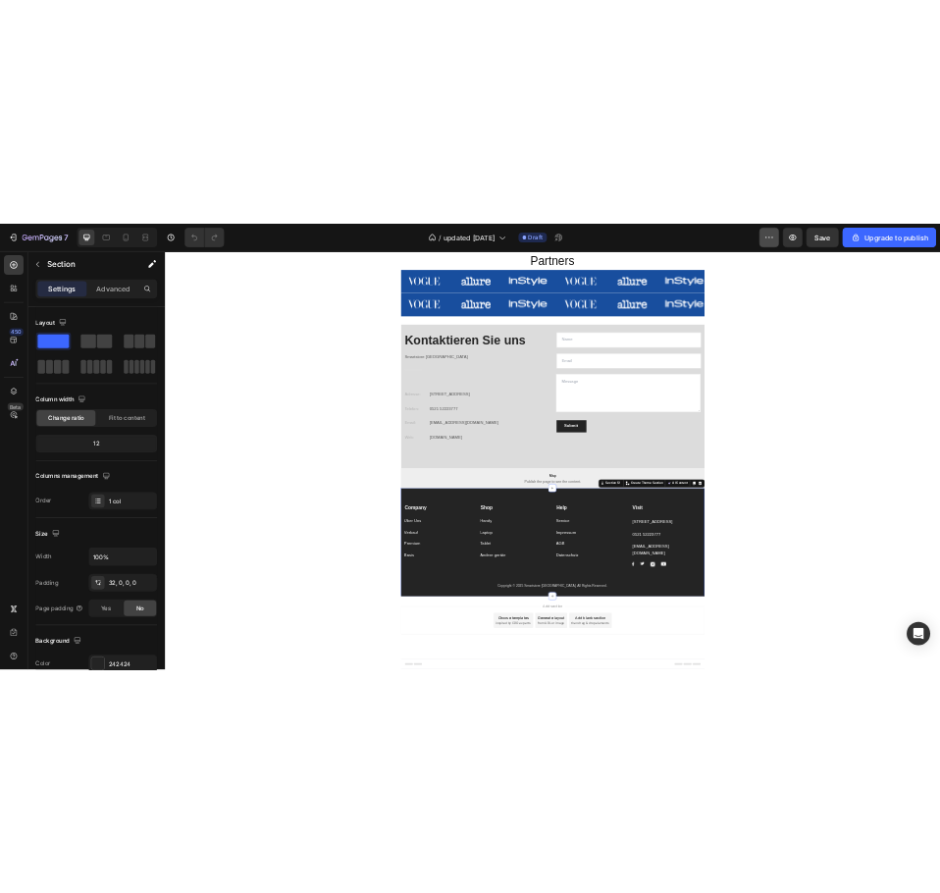
scroll to position [4256, 0]
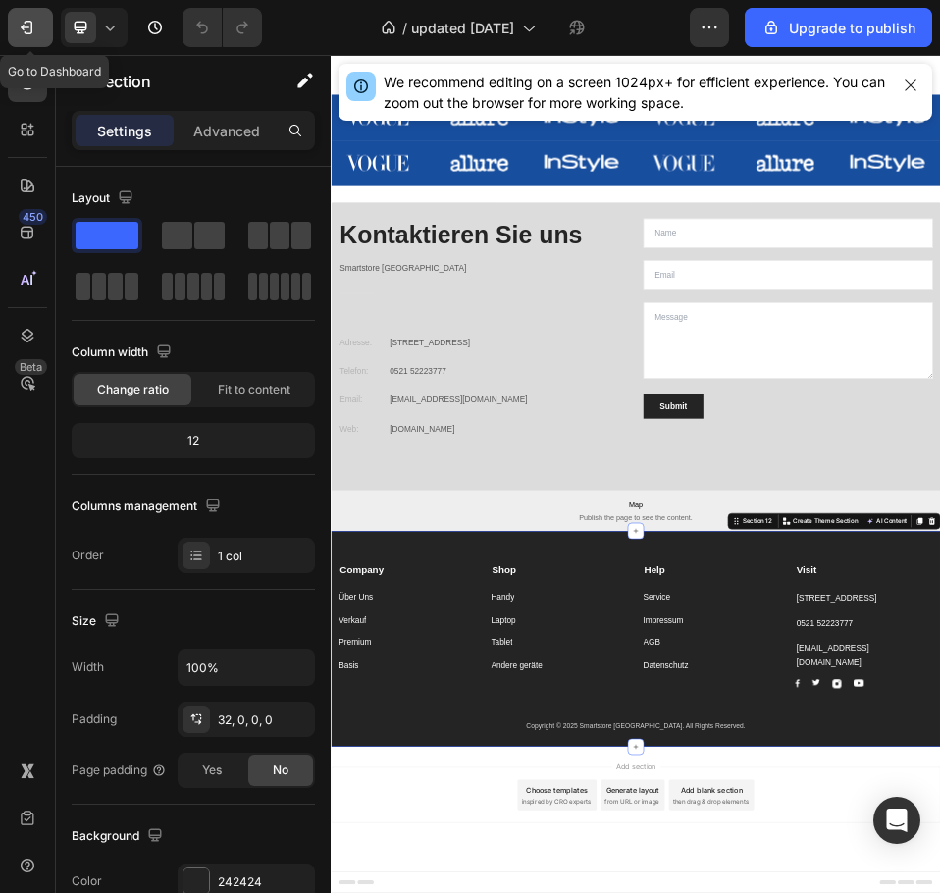
click at [21, 22] on icon "button" at bounding box center [27, 28] width 20 height 20
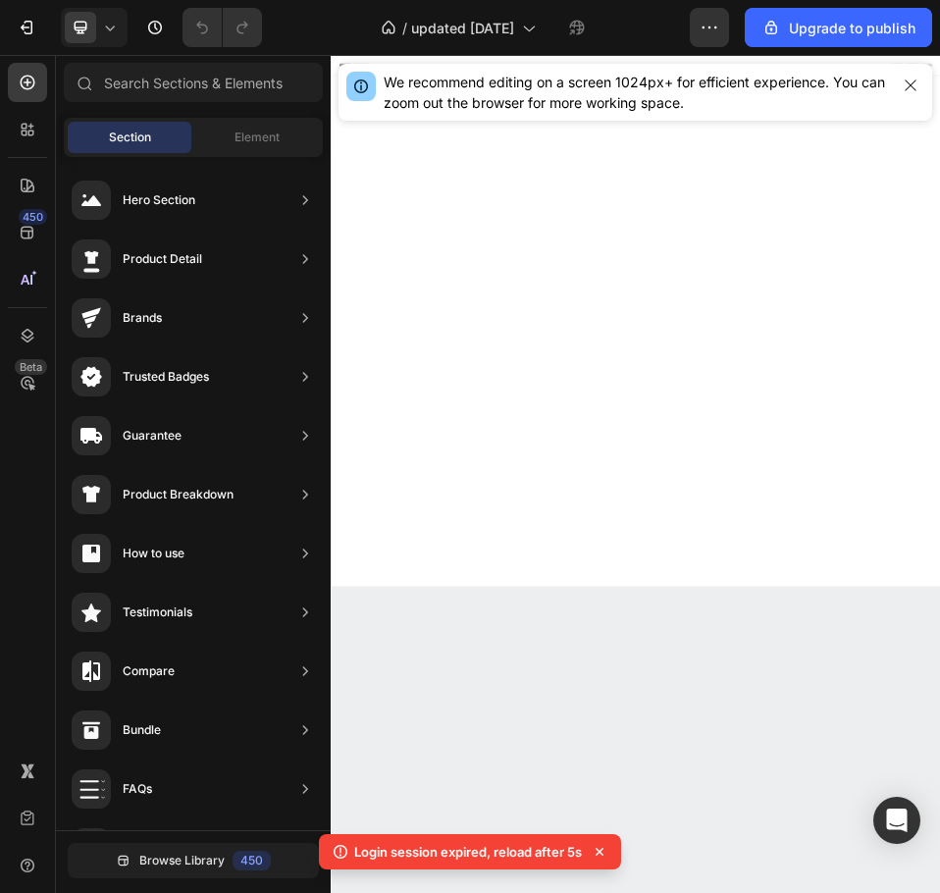
scroll to position [4220, 0]
